Goal: Task Accomplishment & Management: Complete application form

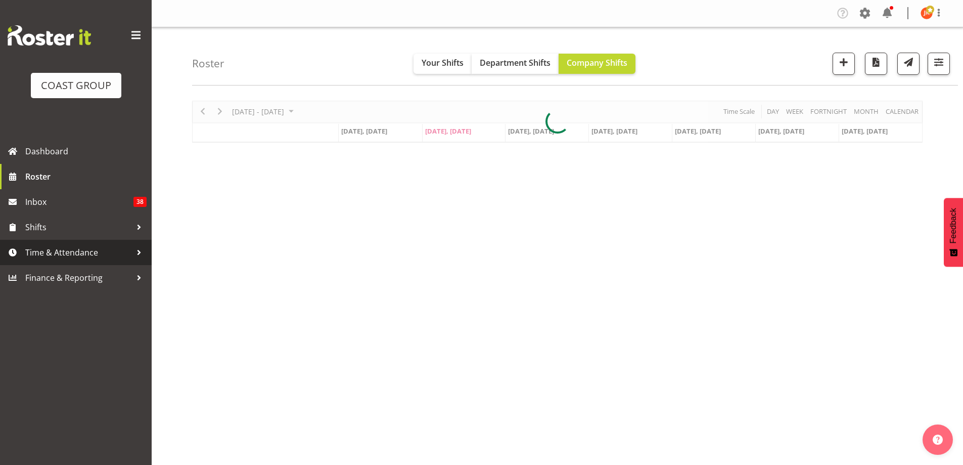
click at [52, 255] on span "Time & Attendance" at bounding box center [78, 252] width 106 height 15
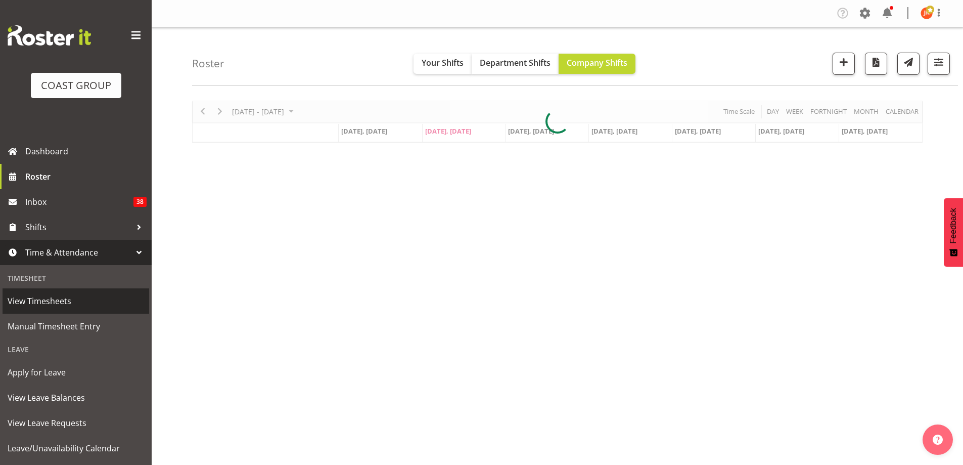
click at [52, 299] on span "View Timesheets" at bounding box center [76, 300] width 137 height 15
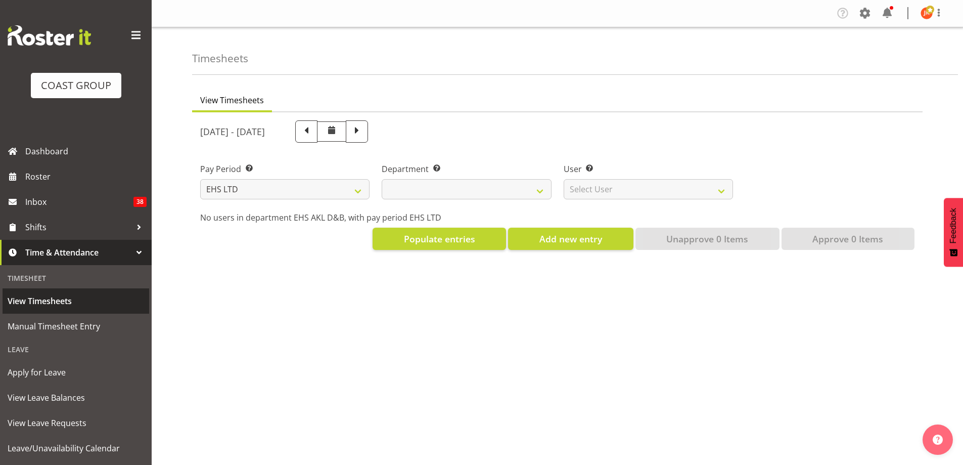
select select "7"
select select
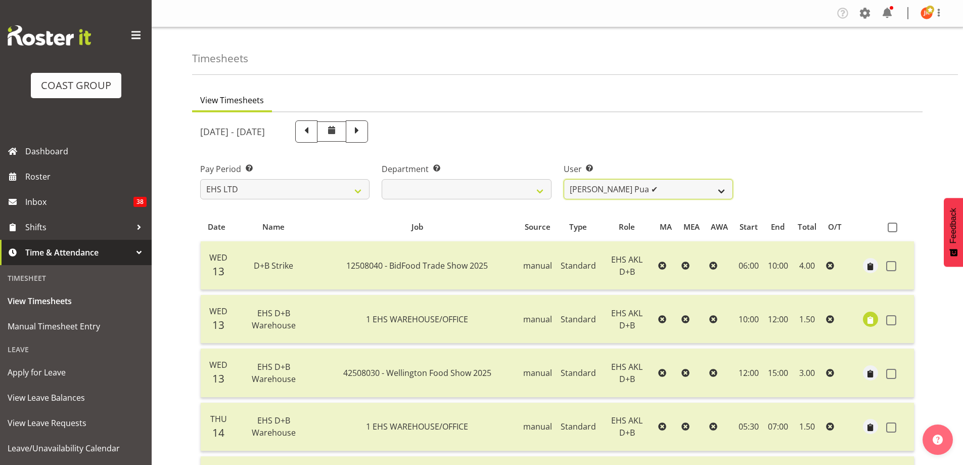
click at [727, 191] on select "Aleki Palu Pua ✔ Ben Dewes ✔ Ihaka Roberts ✔ Joe Kalantakusuwan ✔ Joel Burich ✔…" at bounding box center [648, 189] width 169 height 20
select select "11865"
click at [564, 179] on select "Aleki Palu Pua ✔ Ben Dewes ✔ Ihaka Roberts ✔ Joe Kalantakusuwan ✔ Joel Burich ✔…" at bounding box center [648, 189] width 169 height 20
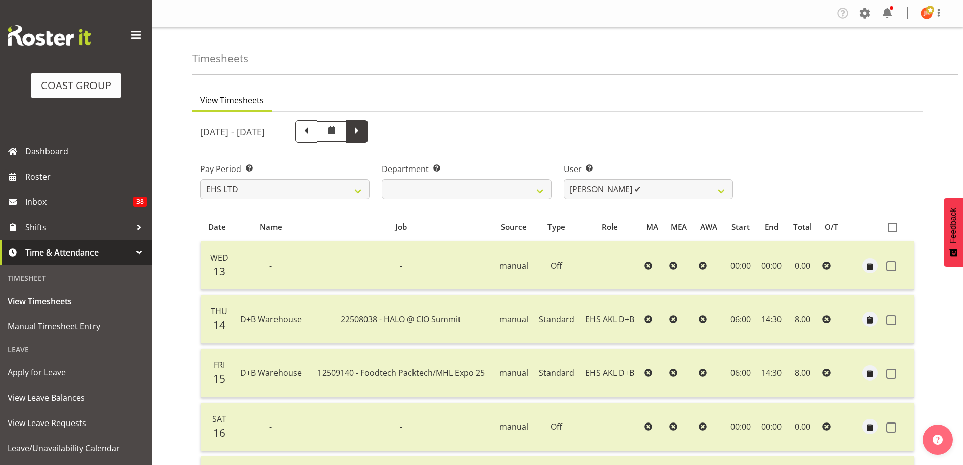
click at [364, 133] on span at bounding box center [356, 130] width 13 height 13
select select
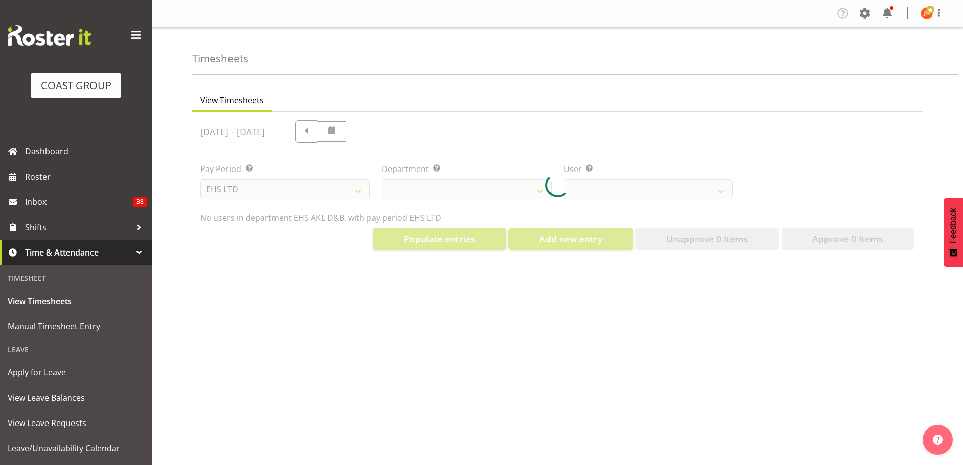
select select "11865"
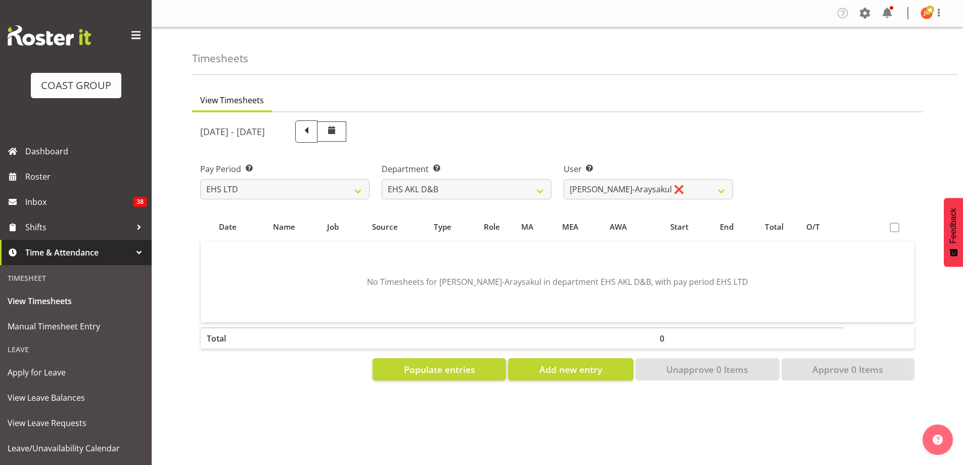
click at [337, 227] on span "Job" at bounding box center [333, 227] width 12 height 12
click at [356, 190] on select "SLP LTD EHS LTD DW LTD VEHICLES Carlton Events Hamilton 120 Limited Wellington …" at bounding box center [284, 189] width 169 height 20
click at [200, 179] on select "SLP LTD EHS LTD DW LTD VEHICLES Carlton Events Hamilton 120 Limited Wellington …" at bounding box center [284, 189] width 169 height 20
click at [423, 367] on span "Populate entries" at bounding box center [439, 369] width 71 height 13
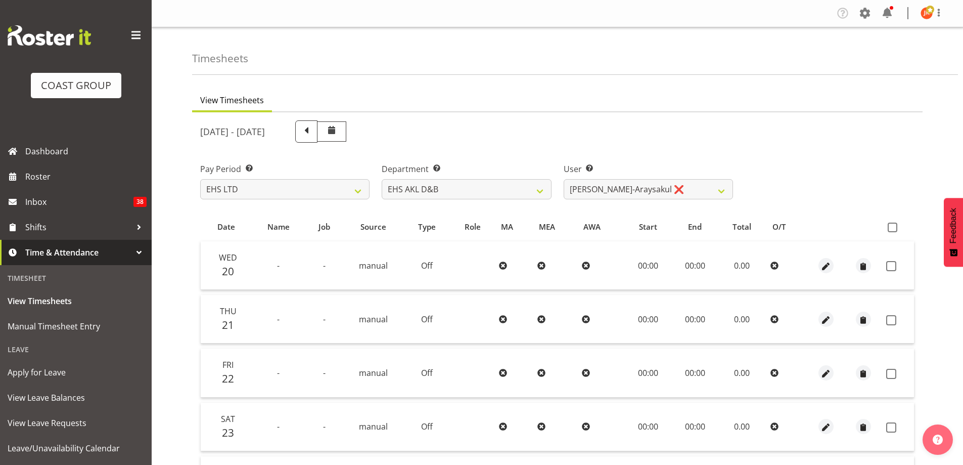
click at [278, 263] on span "-" at bounding box center [278, 265] width 3 height 11
click at [325, 262] on span "-" at bounding box center [324, 265] width 3 height 11
click at [376, 267] on span "manual" at bounding box center [373, 265] width 29 height 11
click at [526, 190] on select "EHS AKL D&B" at bounding box center [466, 189] width 169 height 20
click at [382, 179] on select "EHS AKL D&B" at bounding box center [466, 189] width 169 height 20
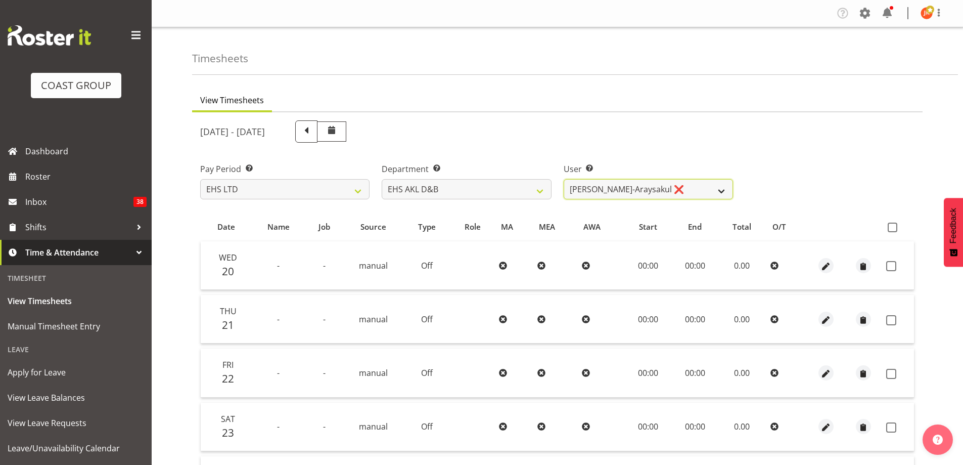
click at [723, 189] on select "Aleki Palu Pua ❌ Ben Dewes ❌ Ihaka Roberts ❌ Joe Kalantakusuwan ❌ Joel Burich ❌…" at bounding box center [648, 189] width 169 height 20
click at [564, 179] on select "Aleki Palu Pua ❌ Ben Dewes ❌ Ihaka Roberts ❌ Joe Kalantakusuwan ❌ Joel Burich ❌…" at bounding box center [648, 189] width 169 height 20
drag, startPoint x: 641, startPoint y: 271, endPoint x: 596, endPoint y: 273, distance: 44.5
click at [603, 274] on tr "Wed 20 - - manual Off 00:00 00:00 0.00" at bounding box center [557, 265] width 713 height 49
click at [584, 272] on td at bounding box center [601, 265] width 47 height 49
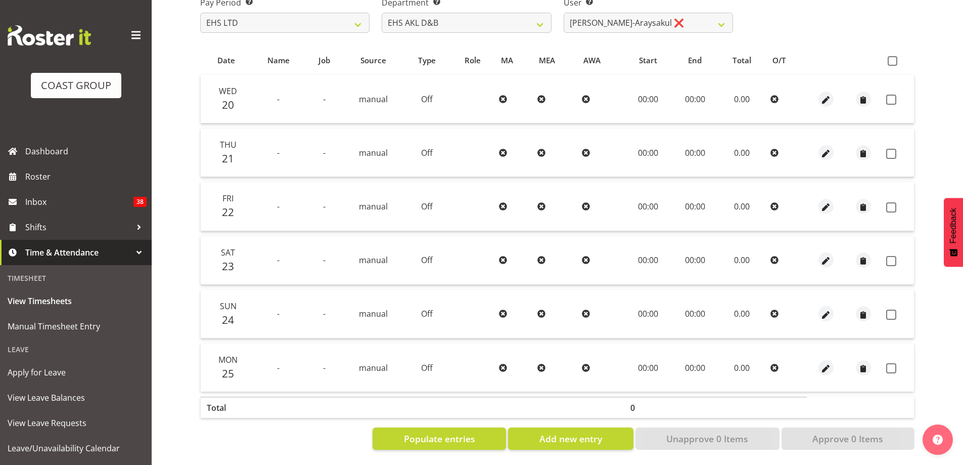
scroll to position [174, 0]
click at [274, 359] on td "-" at bounding box center [278, 367] width 55 height 48
click at [458, 431] on span "Populate entries" at bounding box center [439, 437] width 71 height 13
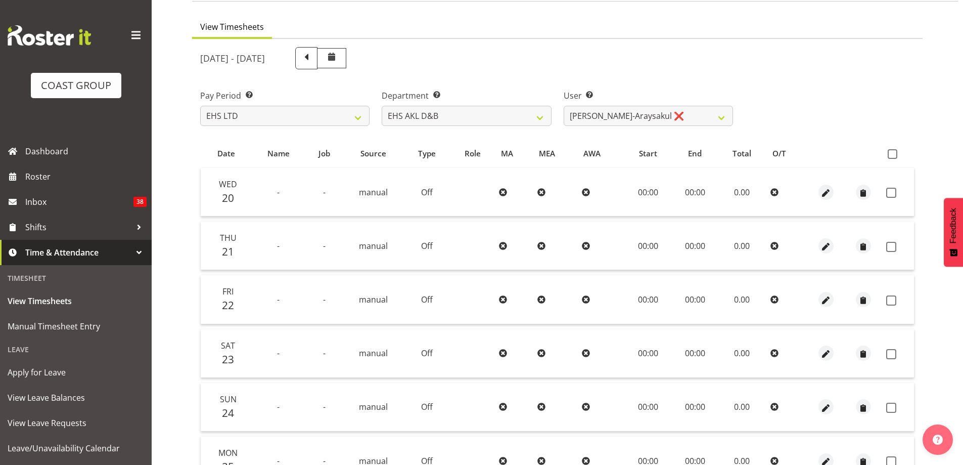
scroll to position [0, 0]
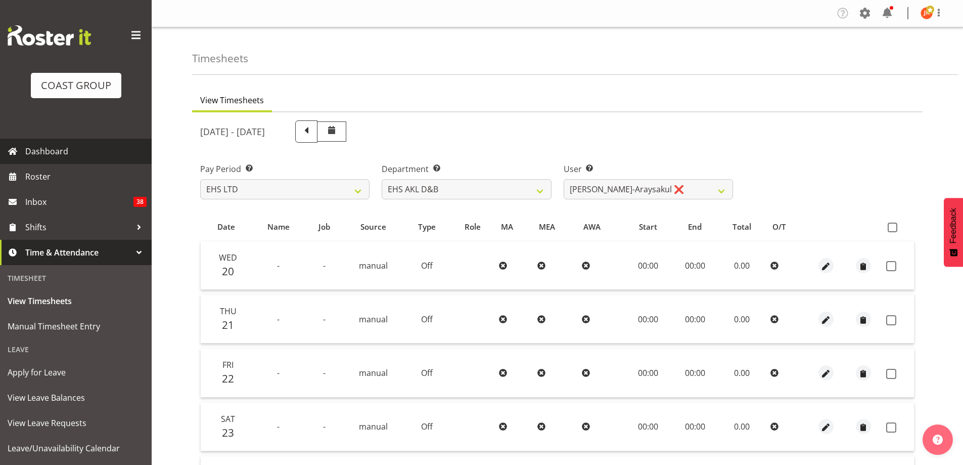
click at [77, 149] on span "Dashboard" at bounding box center [85, 151] width 121 height 15
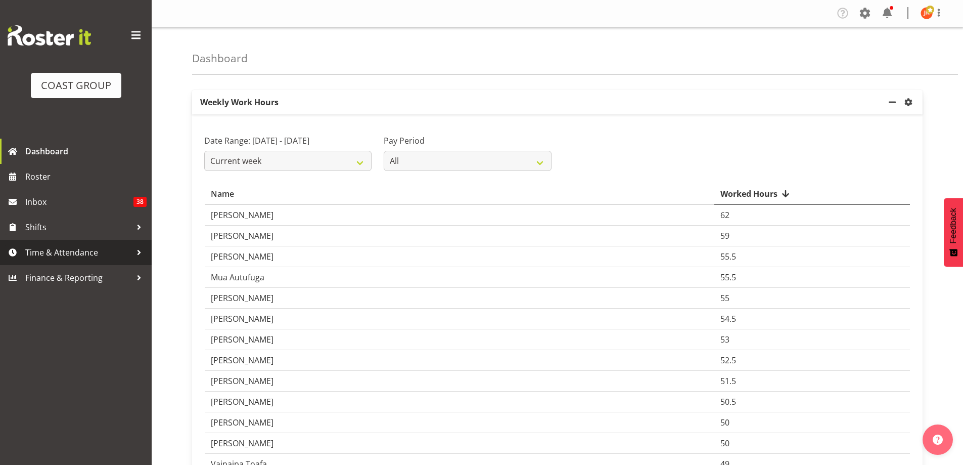
click at [54, 259] on span "Time & Attendance" at bounding box center [78, 252] width 106 height 15
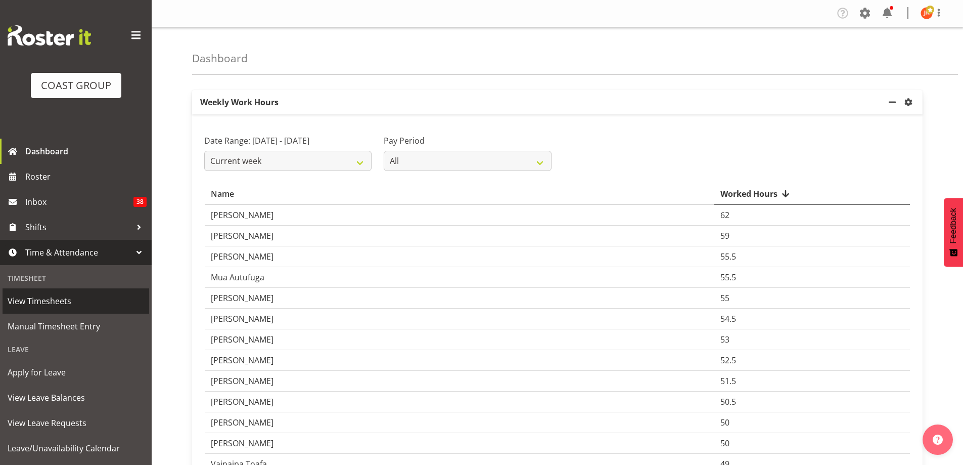
click at [57, 304] on span "View Timesheets" at bounding box center [76, 300] width 137 height 15
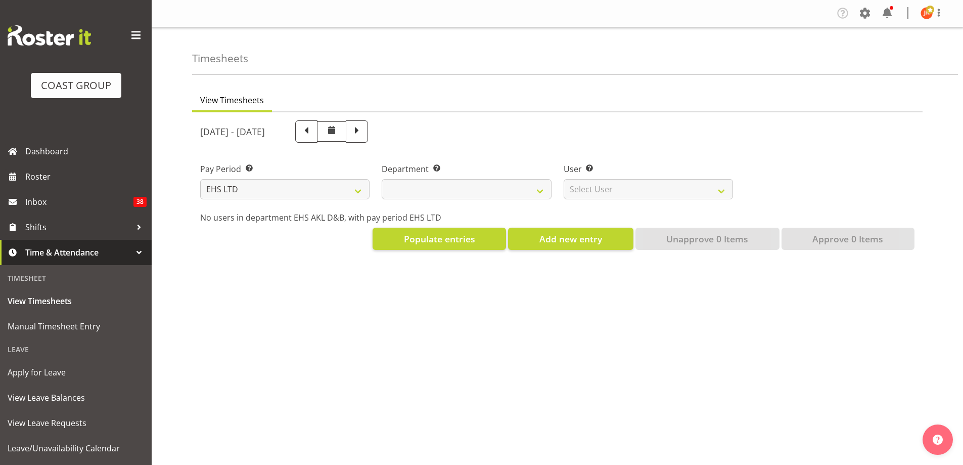
select select "7"
select select
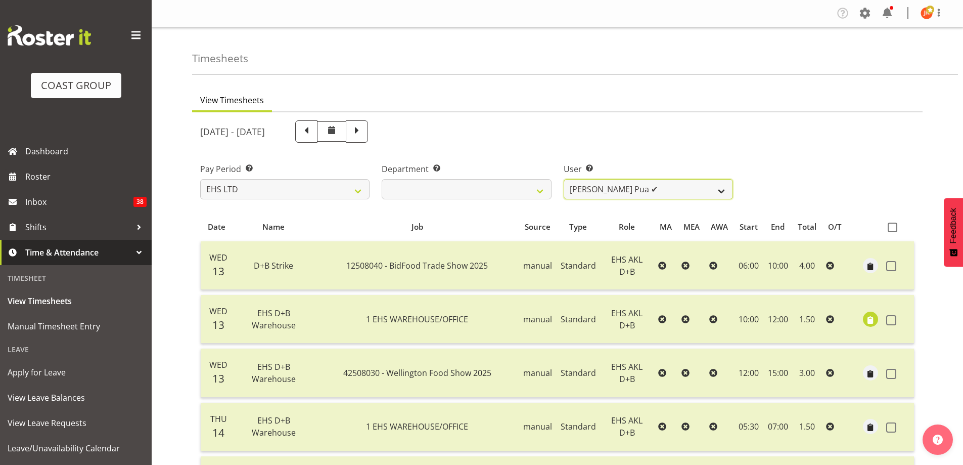
click at [692, 192] on select "Aleki Palu Pua ✔ Ben Dewes ✔ Ihaka Roberts ✔ Joe Kalantakusuwan ✔ Joel Burich ✔…" at bounding box center [648, 189] width 169 height 20
select select "11865"
click at [564, 179] on select "Aleki Palu Pua ✔ Ben Dewes ✔ Ihaka Roberts ✔ Joe Kalantakusuwan ✔ Joel Burich ✔…" at bounding box center [648, 189] width 169 height 20
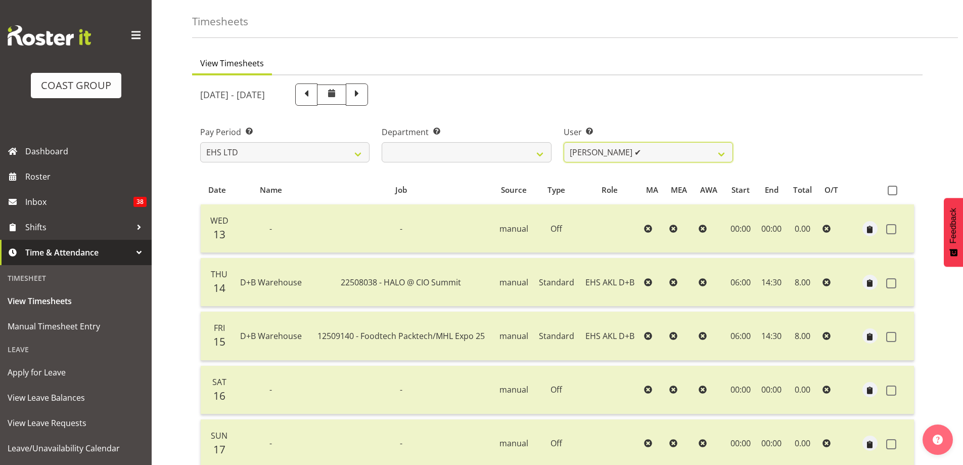
scroll to position [26, 0]
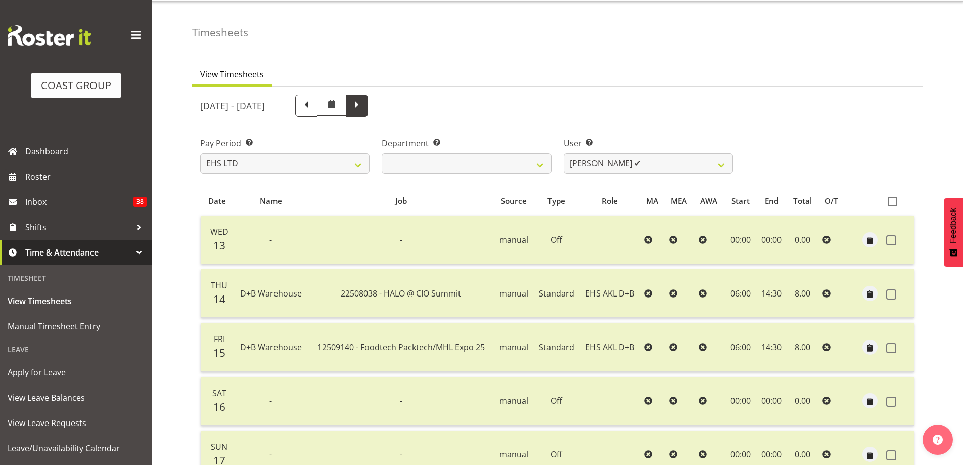
click at [364, 104] on span at bounding box center [356, 104] width 13 height 13
select select
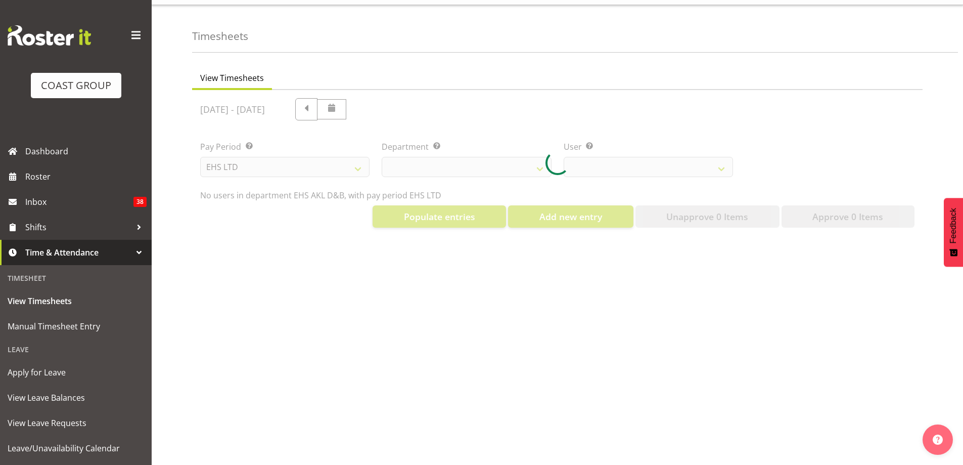
select select "11865"
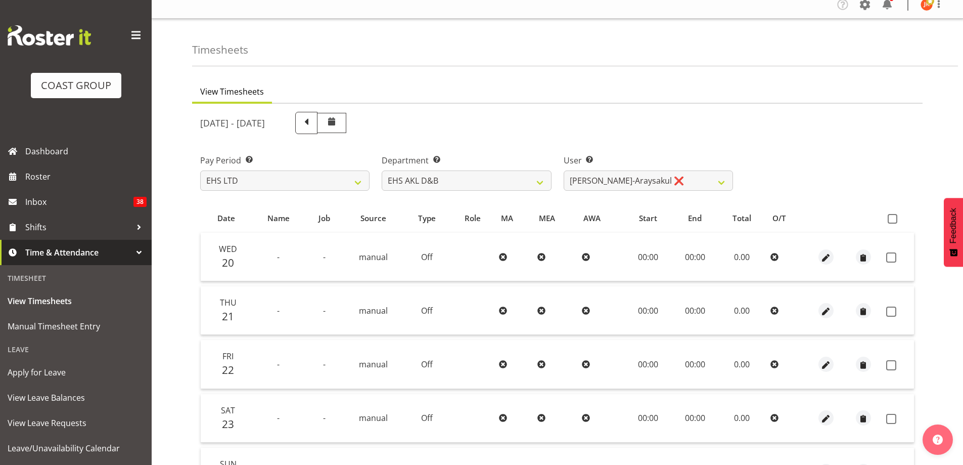
scroll to position [0, 0]
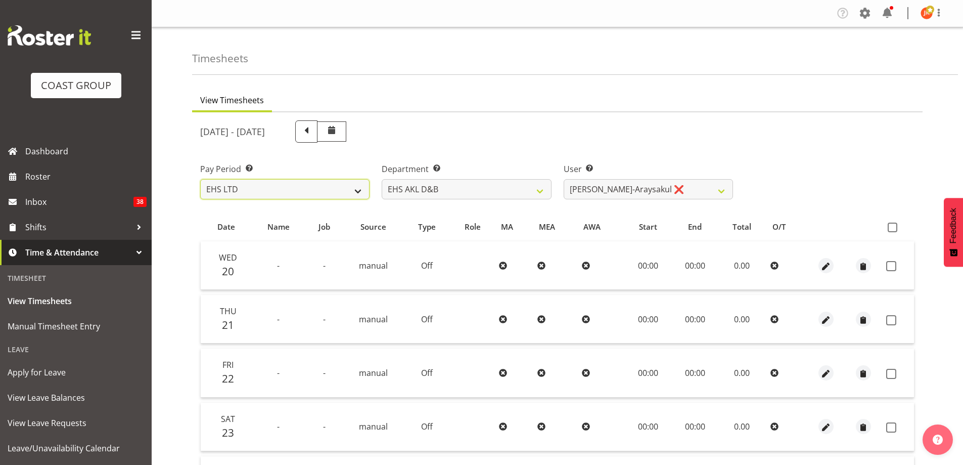
click at [358, 188] on select "SLP LTD EHS LTD DW LTD VEHICLES Carlton Events Hamilton 120 Limited Wellington …" at bounding box center [284, 189] width 169 height 20
click at [200, 179] on select "SLP LTD EHS LTD DW LTD VEHICLES Carlton Events Hamilton 120 Limited Wellington …" at bounding box center [284, 189] width 169 height 20
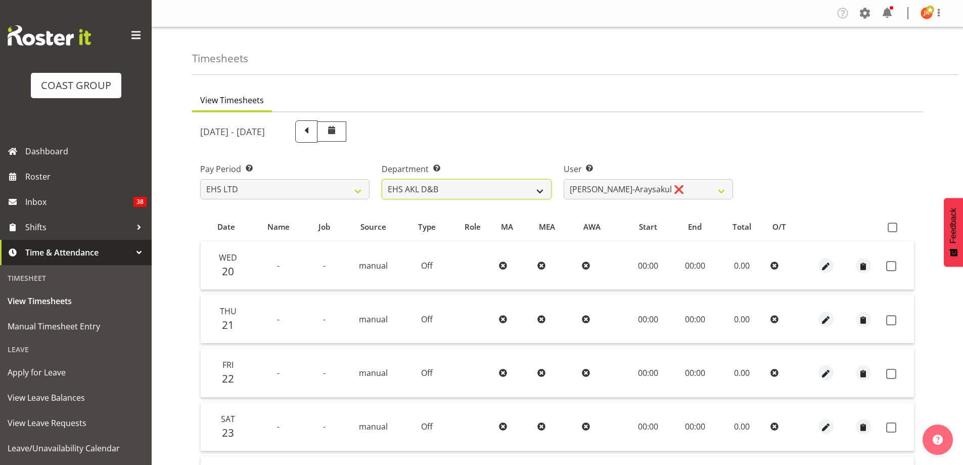
click at [516, 189] on select "EHS AKL D&B" at bounding box center [466, 189] width 169 height 20
click at [382, 179] on select "EHS AKL D&B" at bounding box center [466, 189] width 169 height 20
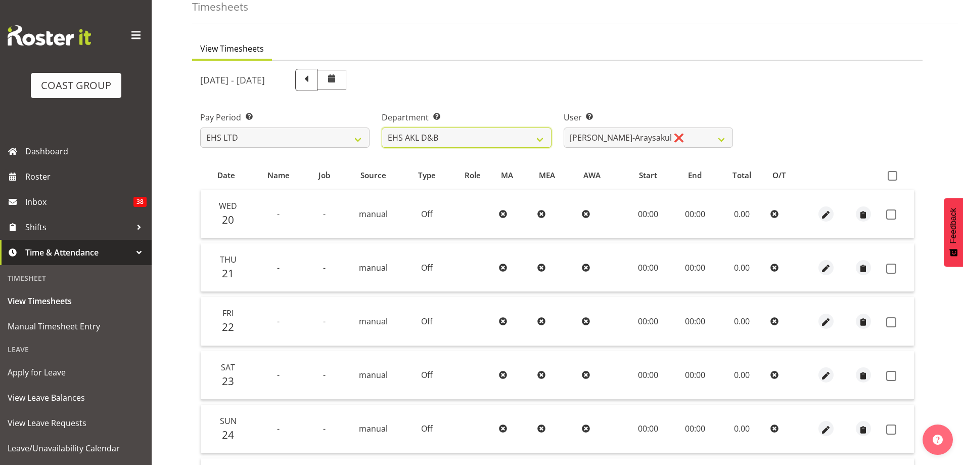
scroll to position [51, 0]
click at [283, 177] on span "Name" at bounding box center [278, 176] width 22 height 12
click at [649, 212] on td "00:00" at bounding box center [648, 215] width 48 height 49
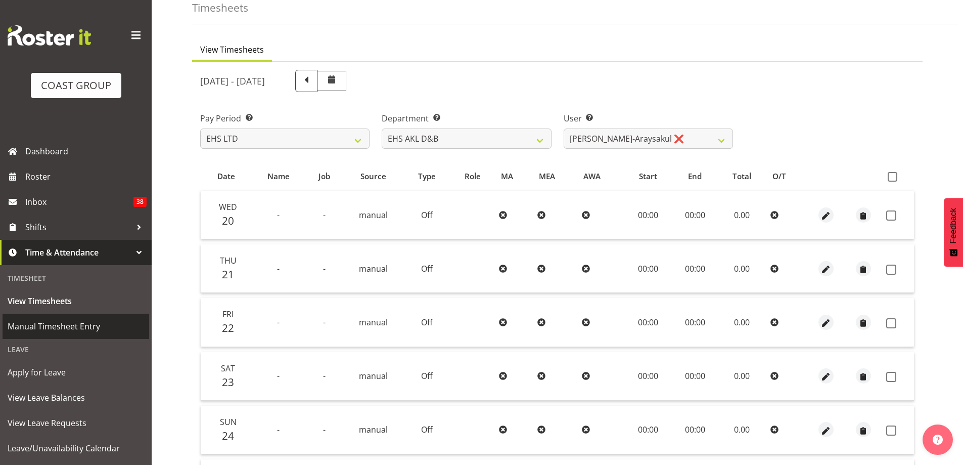
click at [67, 326] on span "Manual Timesheet Entry" at bounding box center [76, 326] width 137 height 15
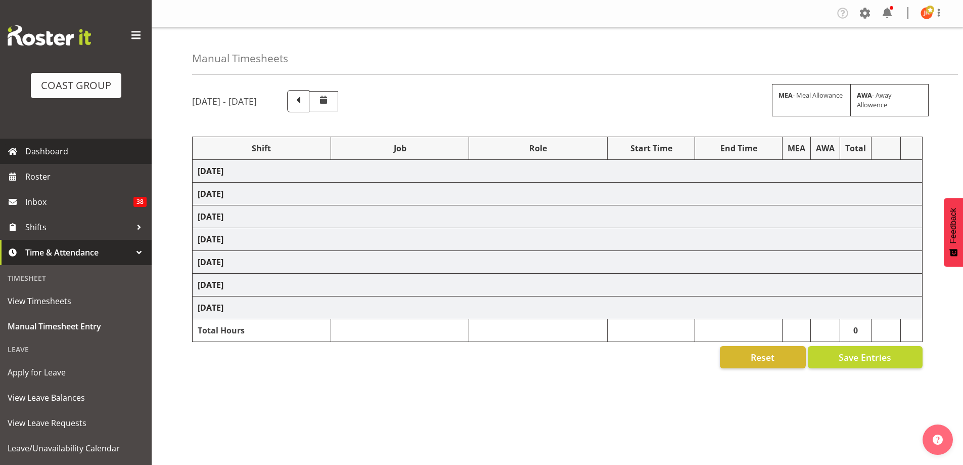
select select "39823"
select select "69"
select select "24997"
select select "8309"
select select "39823"
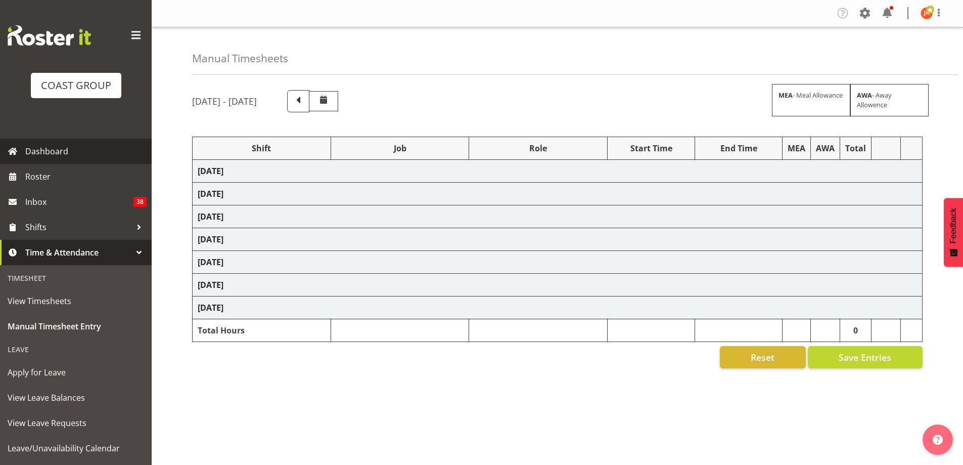
select select "69"
select select "39823"
select select "69"
select select "63251"
select select "8309"
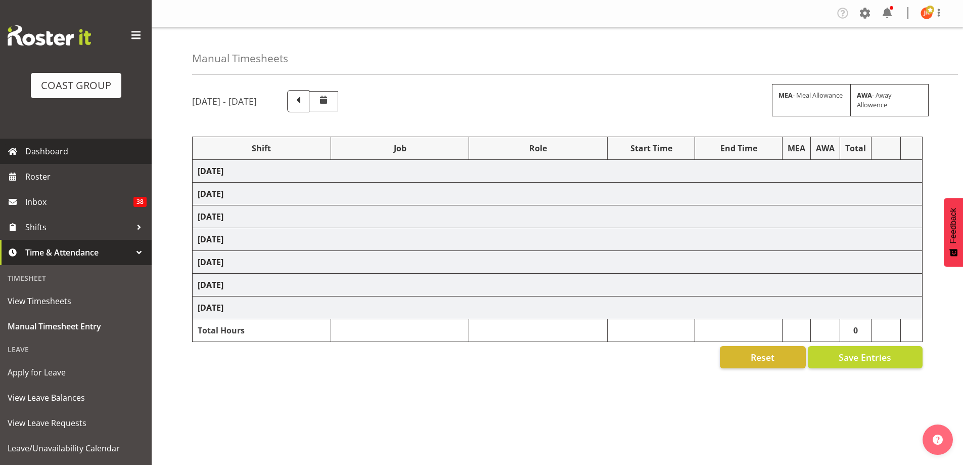
select select "40079"
select select "8309"
select select "40079"
select select "9196"
select select "40079"
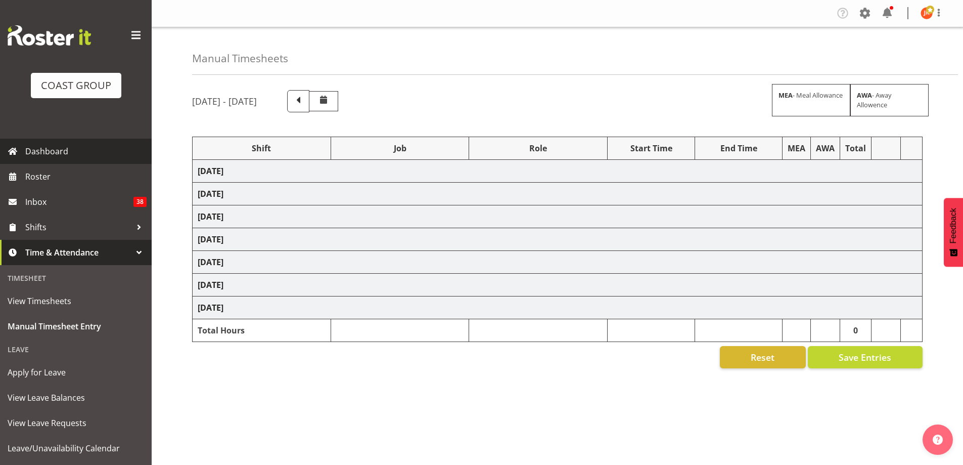
select select "9196"
select select "63941"
select select "8309"
select select "39823"
select select "69"
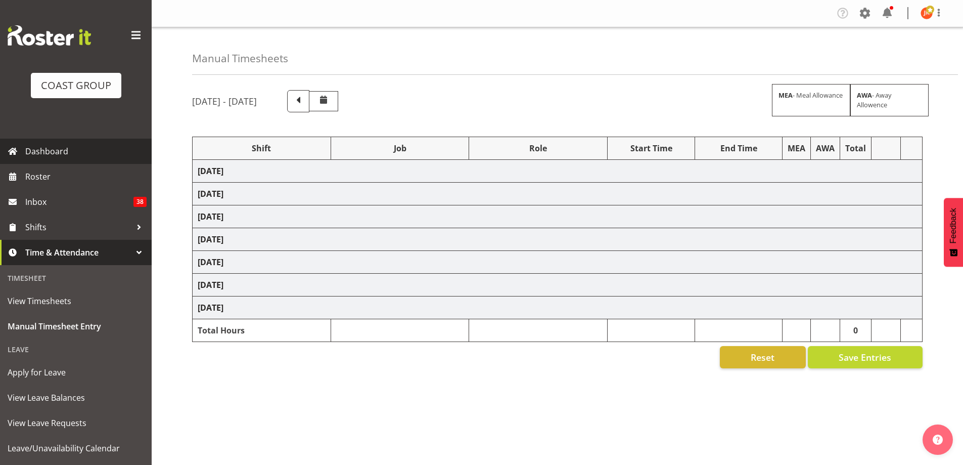
select select "39823"
select select "69"
select select "39823"
select select "69"
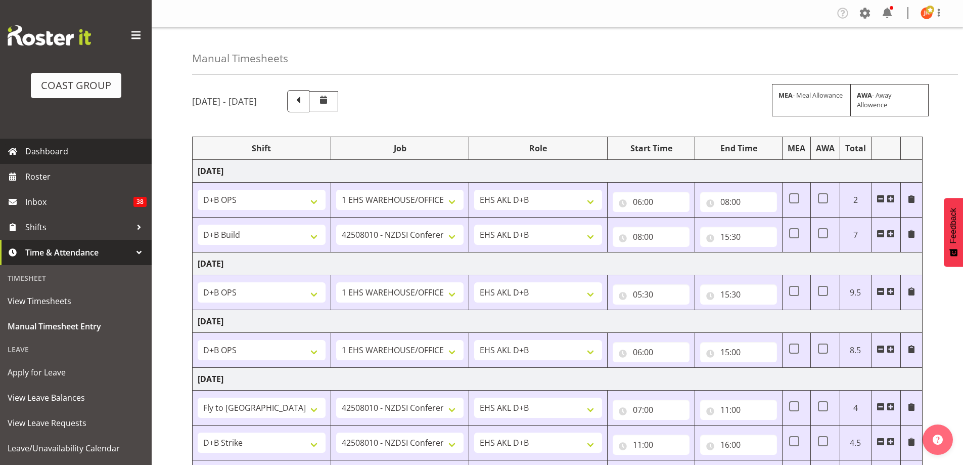
click at [65, 153] on span "Dashboard" at bounding box center [85, 151] width 121 height 15
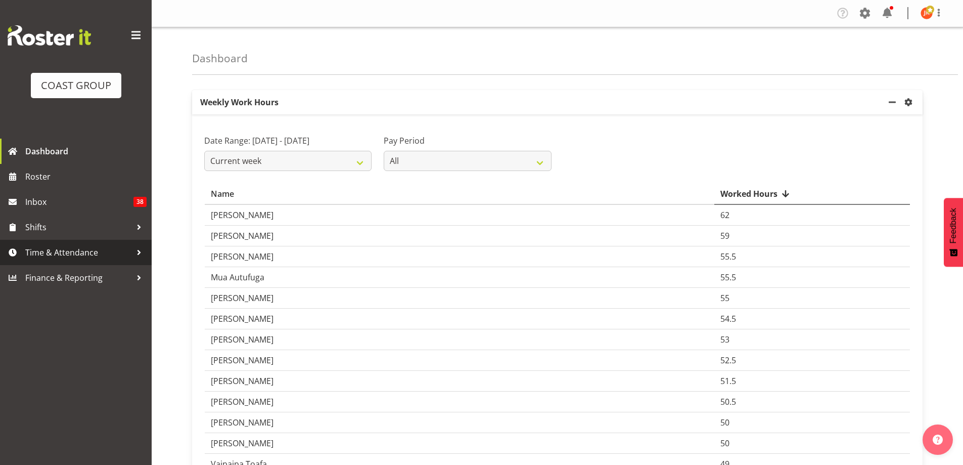
click at [42, 251] on span "Time & Attendance" at bounding box center [78, 252] width 106 height 15
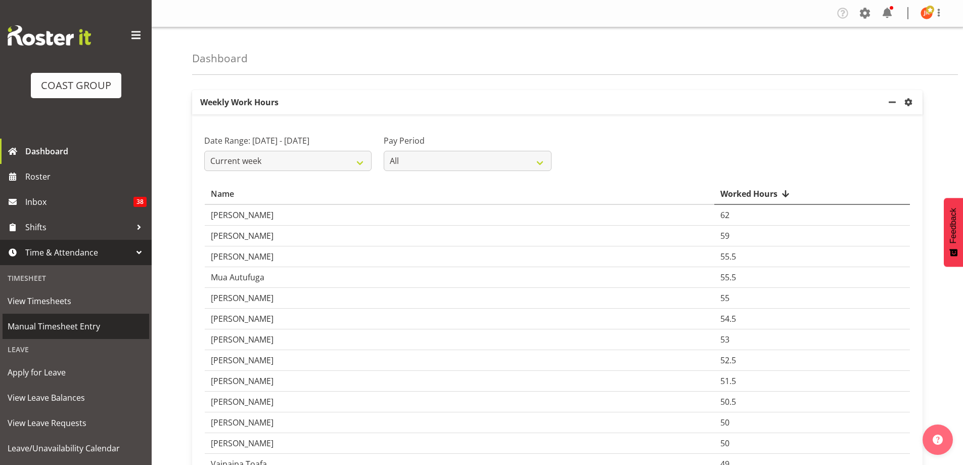
click at [60, 328] on span "Manual Timesheet Entry" at bounding box center [76, 326] width 137 height 15
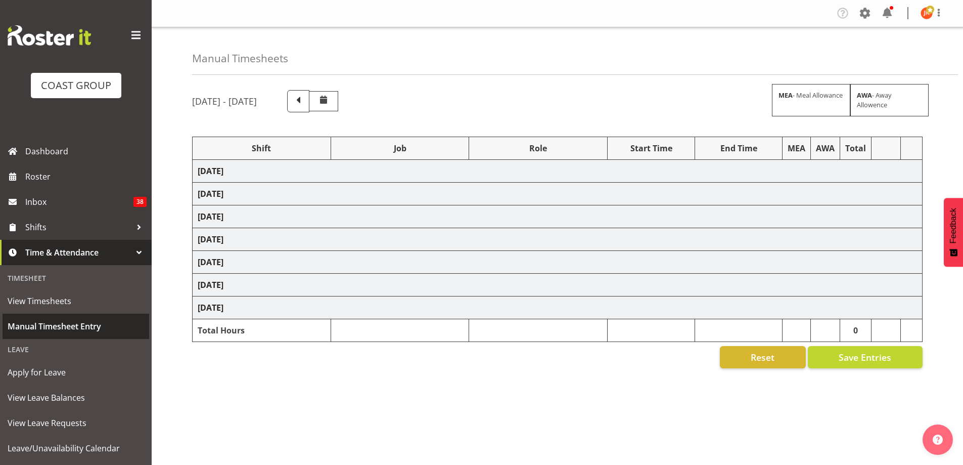
select select "39823"
select select "69"
select select "24997"
select select "8309"
select select "39823"
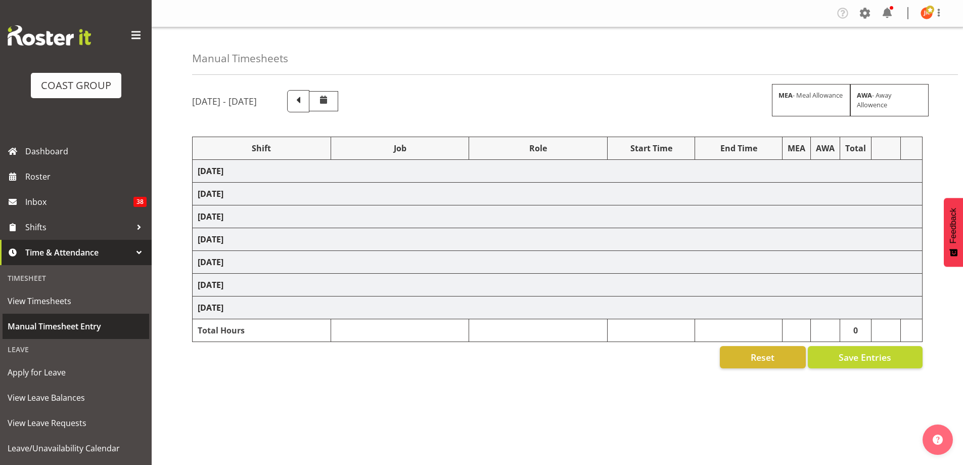
select select "69"
select select "39823"
select select "69"
select select "63251"
select select "8309"
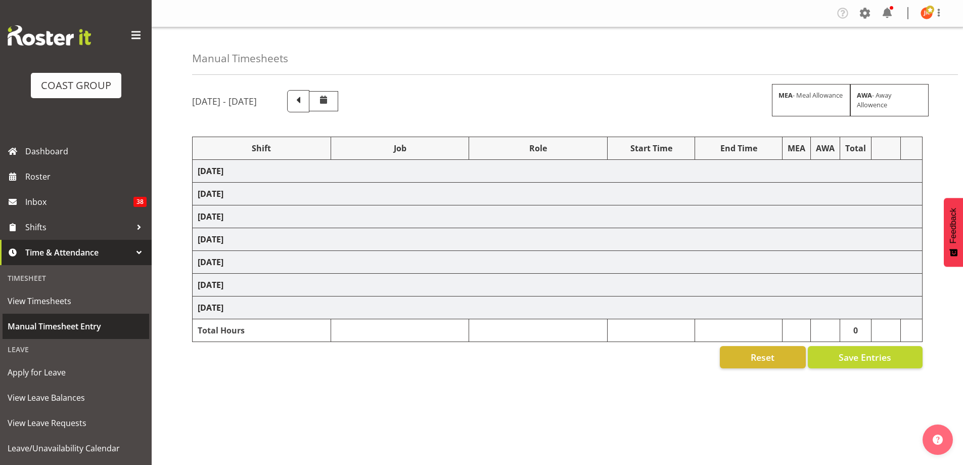
select select "40079"
select select "8309"
select select "40079"
select select "9196"
select select "40079"
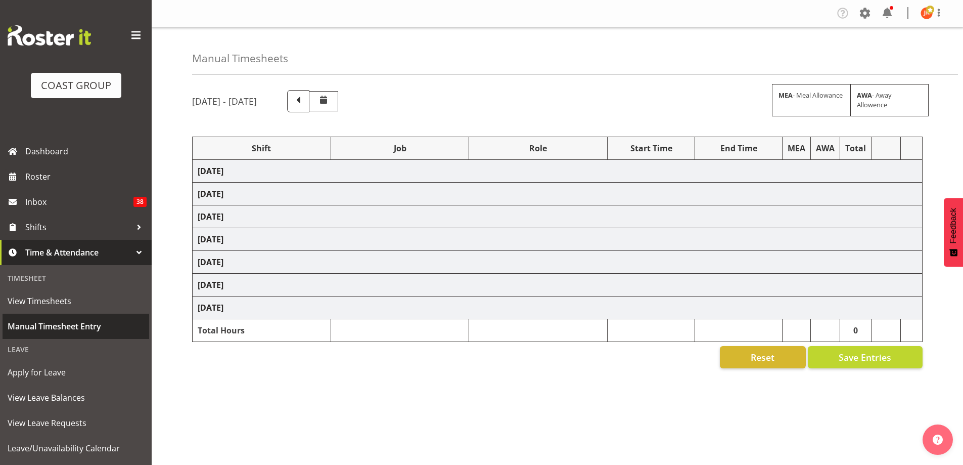
select select "9196"
select select "63941"
select select "8309"
select select "39823"
select select "69"
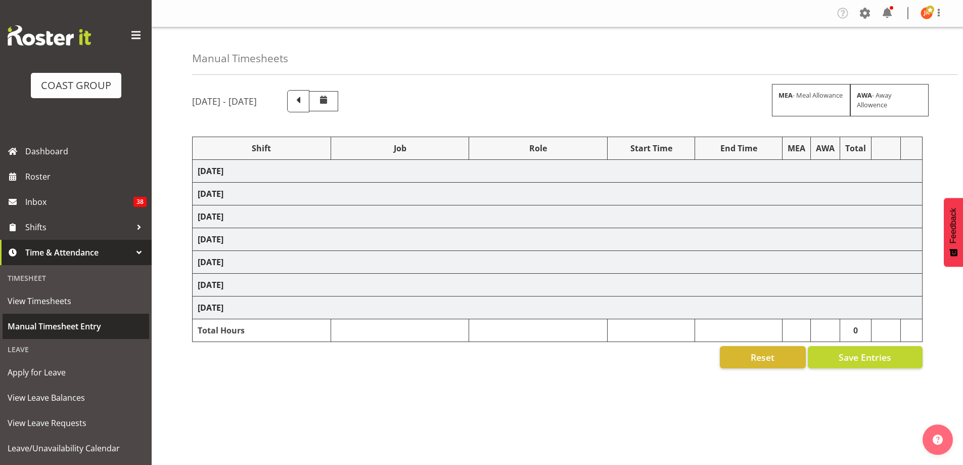
select select "39823"
select select "69"
select select "39823"
select select "69"
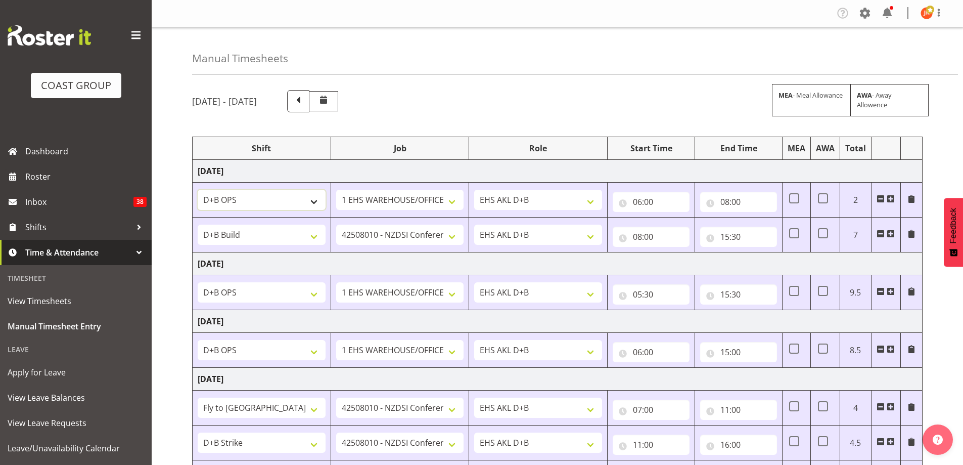
click at [315, 198] on select "# Fieldays--Milwaukee. # Install Hutchwilco Boat Show at ASG. #AKL Bunnings Tra…" at bounding box center [262, 200] width 128 height 20
click at [420, 195] on select "1 Carlton Events 1 Carlton Hamilton 1 Carlton Wellington 1 EHS WAREHOUSE/OFFICE…" at bounding box center [400, 200] width 128 height 20
click at [667, 97] on div "August 20th - August 26th 2025 MEA - Meal Allowance AWA - Away Allowence" at bounding box center [557, 101] width 731 height 22
click at [66, 299] on span "View Timesheets" at bounding box center [76, 300] width 137 height 15
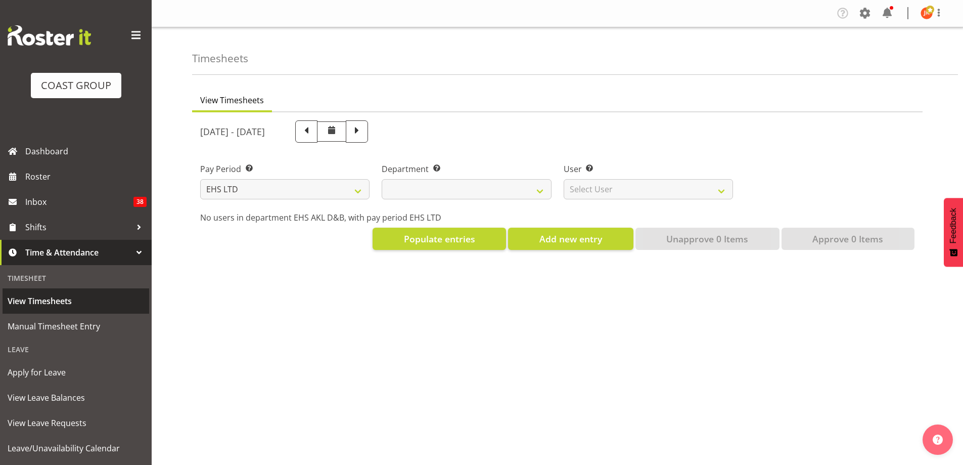
select select "7"
select select
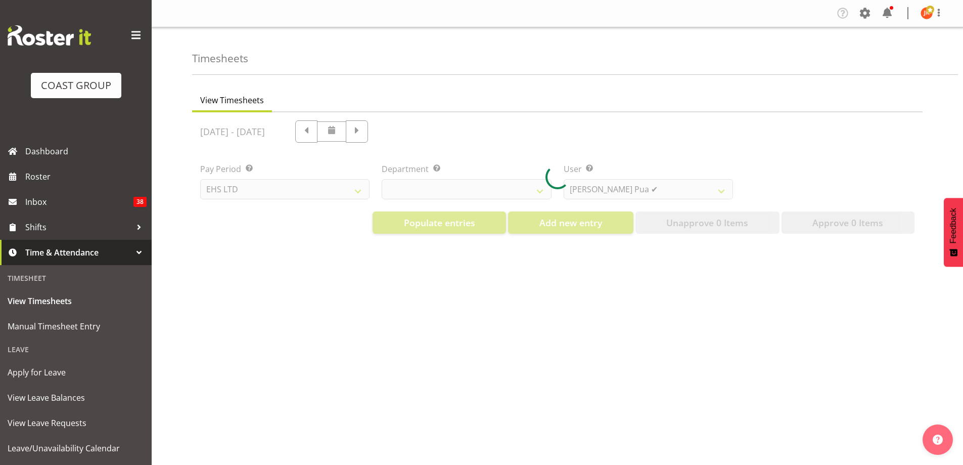
click at [697, 192] on div at bounding box center [557, 176] width 731 height 129
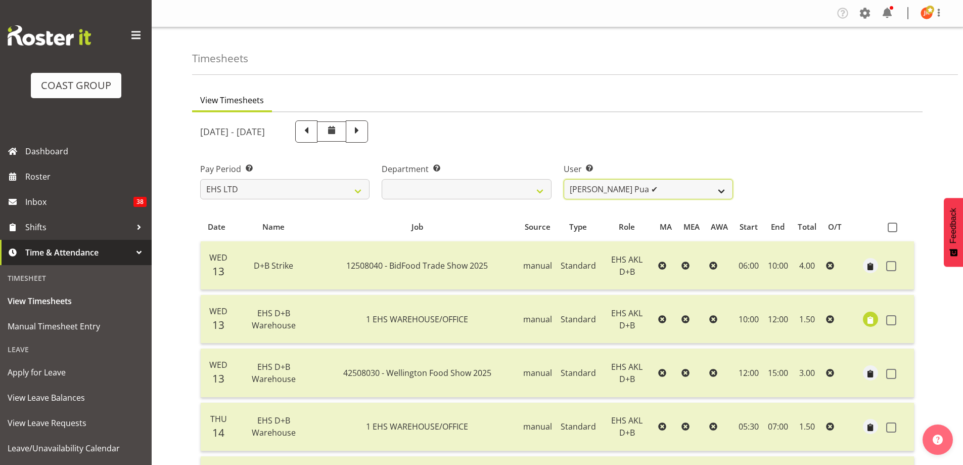
click at [717, 187] on select "Aleki Palu Pua ✔ Ben Dewes ✔ Ihaka Roberts ✔ Joe Kalantakusuwan ✔ Joel Burich ✔…" at bounding box center [648, 189] width 169 height 20
select select "11865"
click at [564, 179] on select "Aleki Palu Pua ✔ Ben Dewes ✔ Ihaka Roberts ✔ Joe Kalantakusuwan ✔ Joel Burich ✔…" at bounding box center [648, 189] width 169 height 20
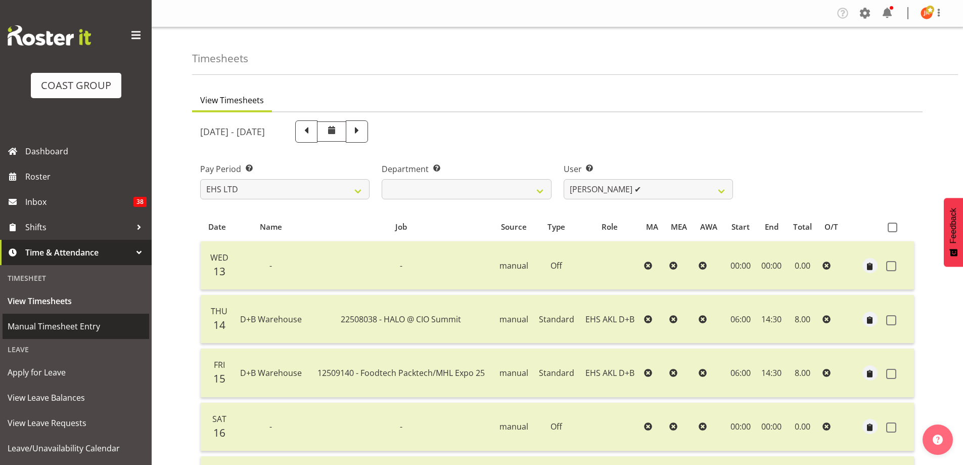
click at [51, 328] on span "Manual Timesheet Entry" at bounding box center [76, 326] width 137 height 15
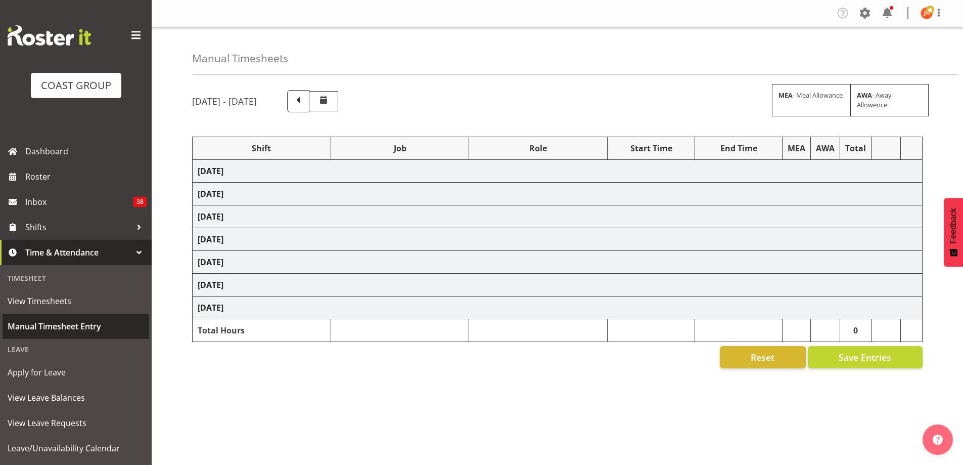
select select "39823"
select select "69"
select select "24997"
select select "8309"
select select "39823"
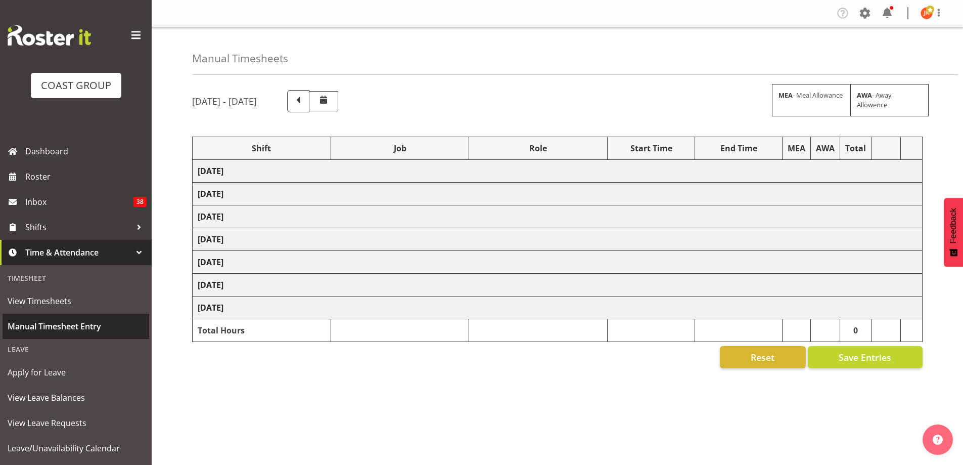
select select "69"
select select "39823"
select select "69"
select select "63251"
select select "8309"
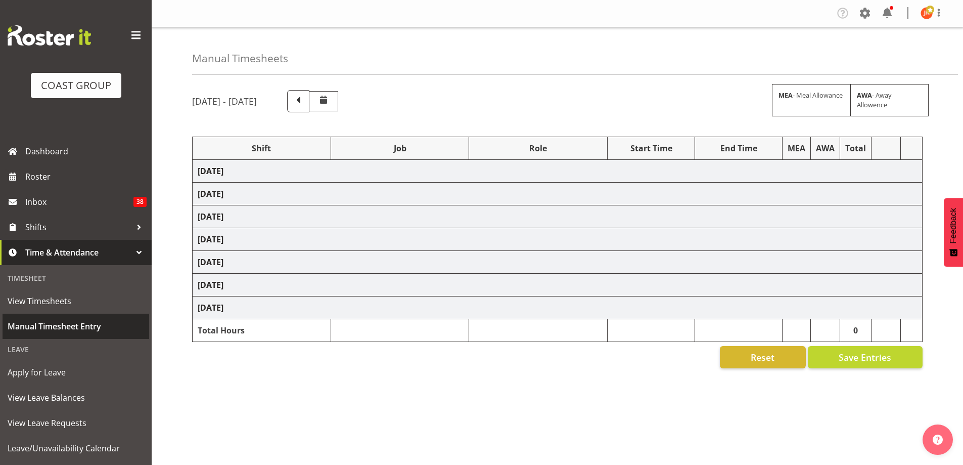
select select "40079"
select select "8309"
select select "40079"
select select "9196"
select select "40079"
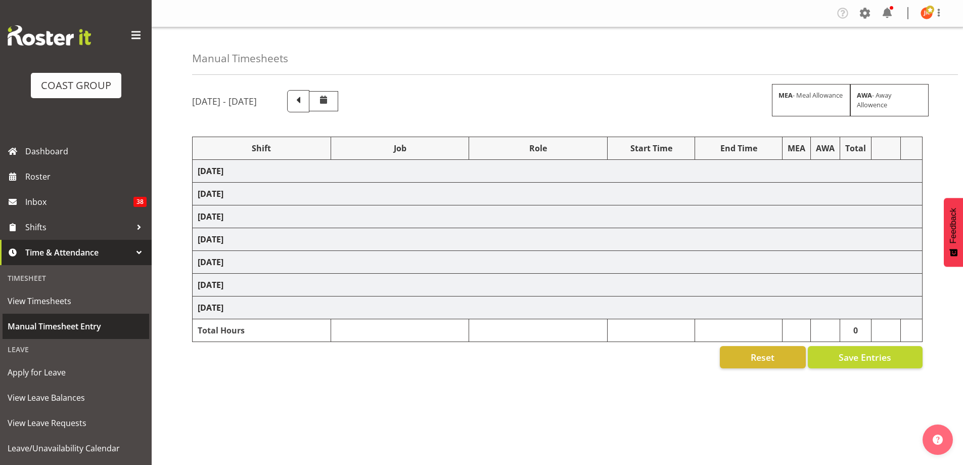
select select "9196"
select select "63941"
select select "8309"
select select "39823"
select select "69"
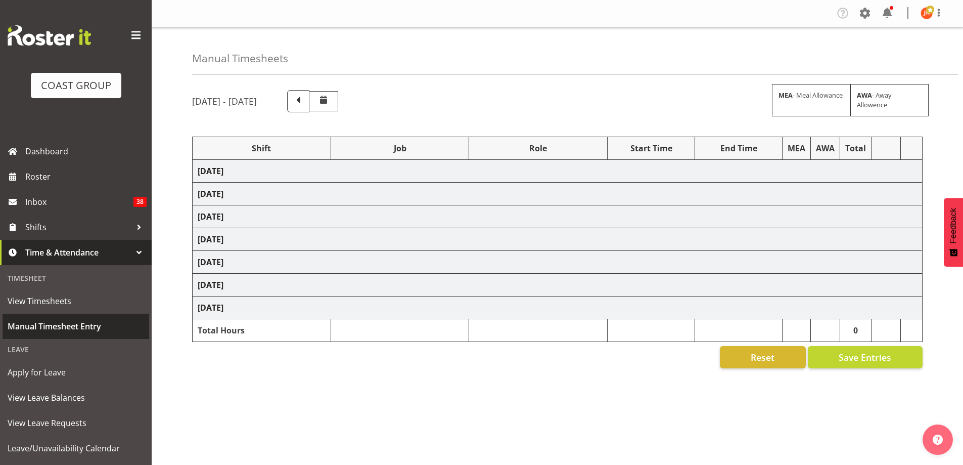
select select "39823"
select select "69"
select select "39823"
select select "69"
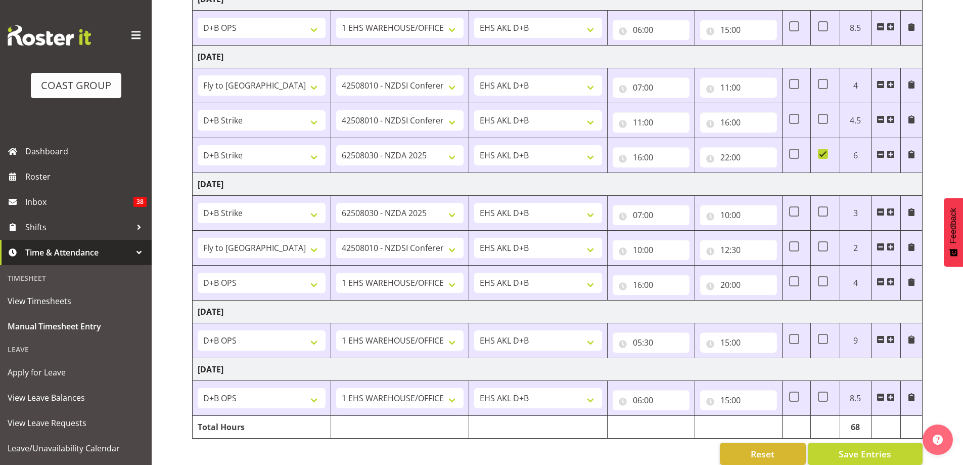
scroll to position [337, 0]
